Goal: Check status: Check status

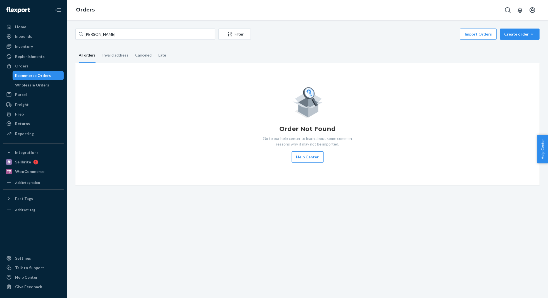
click at [116, 30] on input "[PERSON_NAME]" at bounding box center [145, 34] width 140 height 11
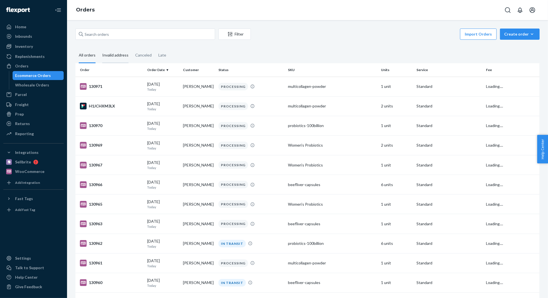
click at [122, 53] on div "Invalid address" at bounding box center [115, 55] width 26 height 15
click at [99, 48] on input "Invalid address" at bounding box center [99, 48] width 0 height 0
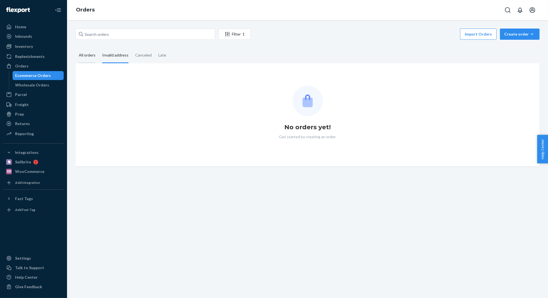
click at [85, 54] on div "All orders" at bounding box center [87, 55] width 17 height 15
click at [75, 48] on input "All orders" at bounding box center [75, 48] width 0 height 0
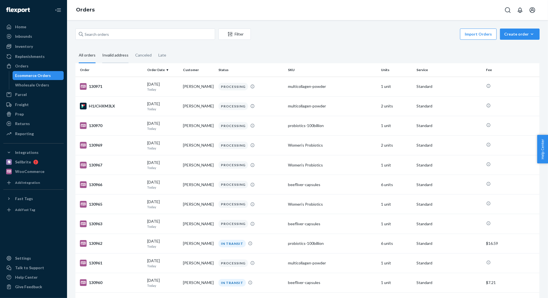
click at [108, 56] on div "Invalid address" at bounding box center [115, 55] width 26 height 15
click at [99, 48] on input "Invalid address" at bounding box center [99, 48] width 0 height 0
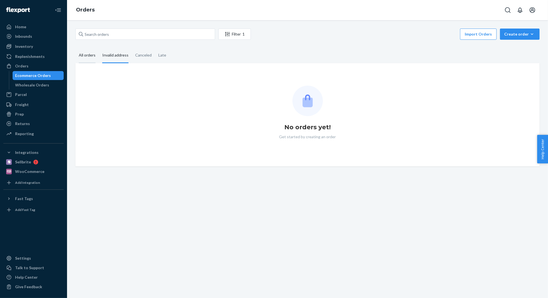
click at [86, 53] on div "All orders" at bounding box center [87, 55] width 17 height 15
click at [75, 48] on input "All orders" at bounding box center [75, 48] width 0 height 0
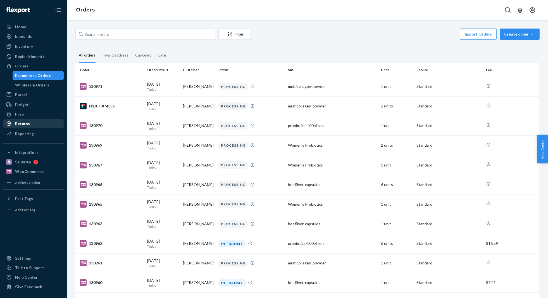
click at [28, 124] on div "Returns" at bounding box center [22, 124] width 15 height 6
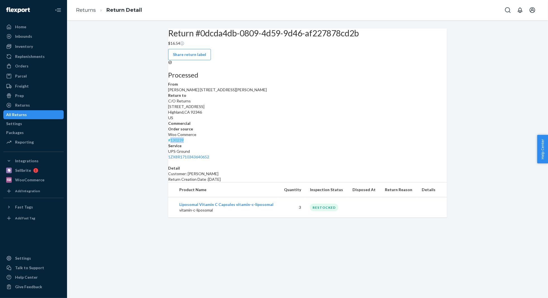
drag, startPoint x: 335, startPoint y: 144, endPoint x: 318, endPoint y: 144, distance: 17.1
click at [318, 143] on div "Woo Commerce # 130239" at bounding box center [307, 137] width 279 height 11
copy link "130239"
click at [398, 261] on div "Return #0dcda4db-0809-4d59-9d46-af227878cd2b $16.54 Share return label Processe…" at bounding box center [307, 158] width 481 height 277
drag, startPoint x: 205, startPoint y: 139, endPoint x: 176, endPoint y: 139, distance: 28.5
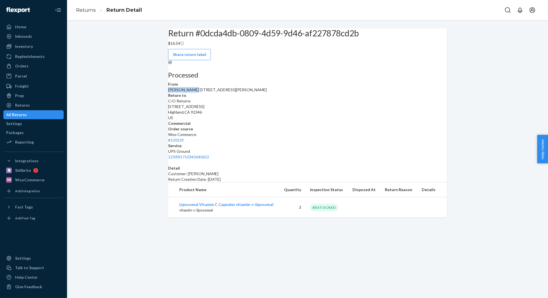
click at [176, 139] on dl "From [PERSON_NAME] [STREET_ADDRESS][PERSON_NAME]-1860 Return to C/O Returns [ST…" at bounding box center [307, 120] width 279 height 78
copy span "[PERSON_NAME]"
click at [36, 113] on div "All Returns" at bounding box center [33, 115] width 59 height 8
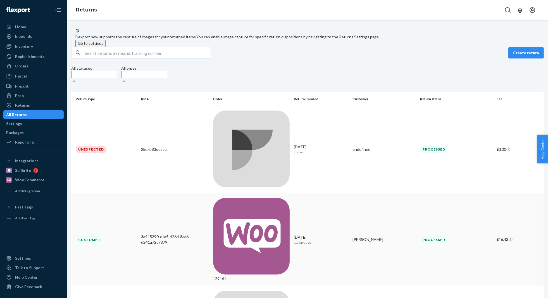
click at [326, 234] on div "[DATE] [DATE]" at bounding box center [321, 239] width 54 height 10
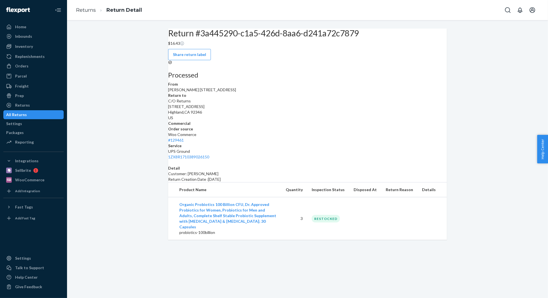
click at [423, 79] on div "Processed" at bounding box center [307, 69] width 279 height 18
drag, startPoint x: 336, startPoint y: 133, endPoint x: 319, endPoint y: 132, distance: 17.1
click at [319, 132] on div "Woo Commerce # 129461" at bounding box center [307, 137] width 279 height 11
copy link "129461"
click at [495, 156] on div "Return #3a445290-c1a5-426d-8aa6-d241a72c7879 $16.43 Share return label Processe…" at bounding box center [307, 134] width 473 height 211
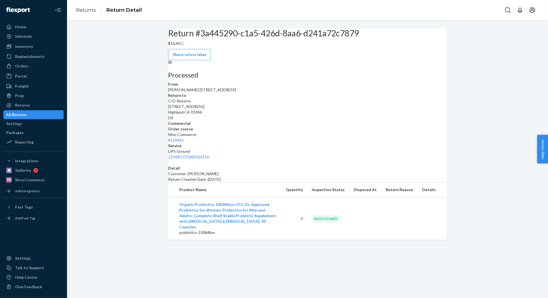
drag, startPoint x: 51, startPoint y: 112, endPoint x: 388, endPoint y: 297, distance: 384.2
click at [51, 112] on div "All Returns" at bounding box center [33, 115] width 59 height 8
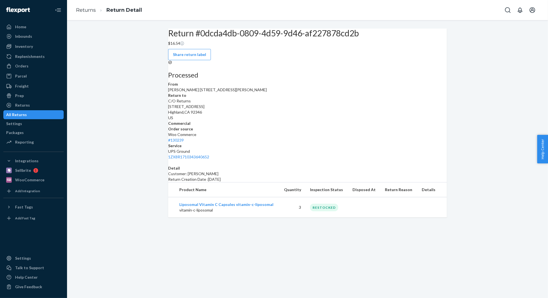
click at [506, 208] on div "Return #0dcda4db-0809-4d59-9d46-af227878cd2b $16.54 Share return label Processe…" at bounding box center [307, 123] width 473 height 189
drag, startPoint x: 338, startPoint y: 145, endPoint x: 318, endPoint y: 148, distance: 20.3
click at [318, 143] on div "Woo Commerce # 130239" at bounding box center [307, 137] width 279 height 11
copy link "130239"
click at [472, 116] on div "Return #0dcda4db-0809-4d59-9d46-af227878cd2b $16.54 Share return label Processe…" at bounding box center [307, 123] width 473 height 189
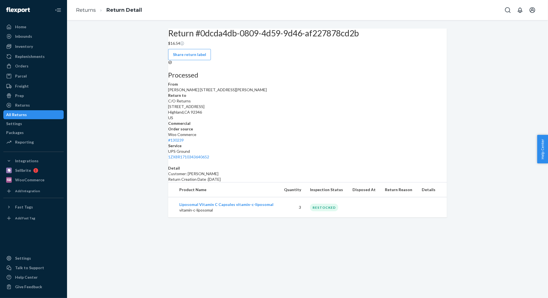
click at [480, 203] on div "Return #0dcda4db-0809-4d59-9d46-af227878cd2b $16.54 Share return label Processe…" at bounding box center [307, 123] width 473 height 189
click at [26, 105] on div "Returns" at bounding box center [22, 105] width 15 height 6
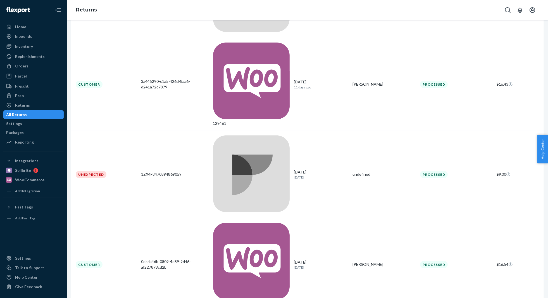
scroll to position [258, 0]
